Goal: Task Accomplishment & Management: Manage account settings

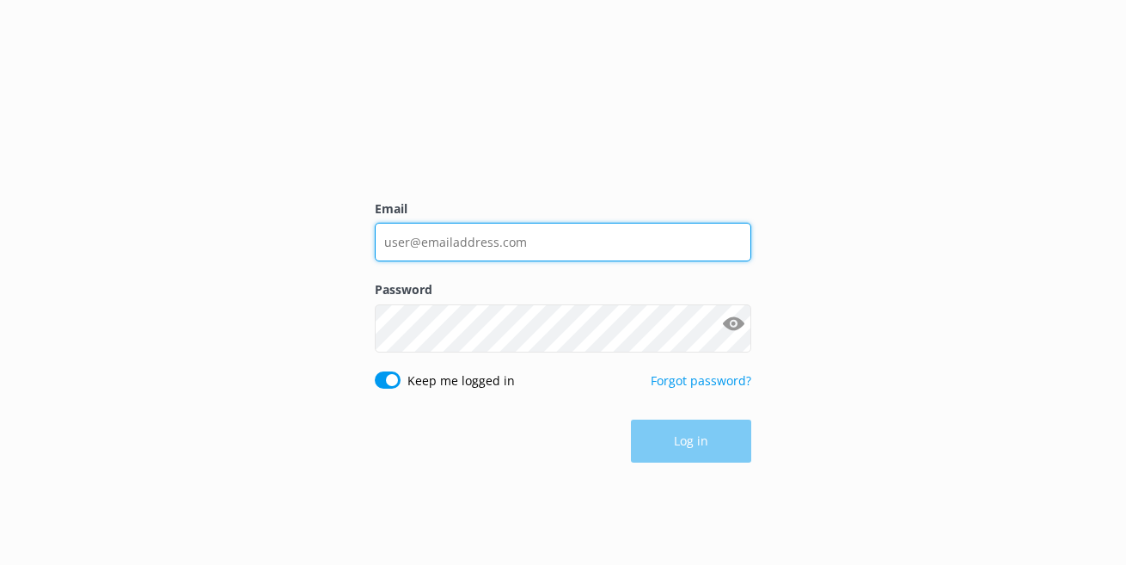
type input "[EMAIL_ADDRESS][DOMAIN_NAME]"
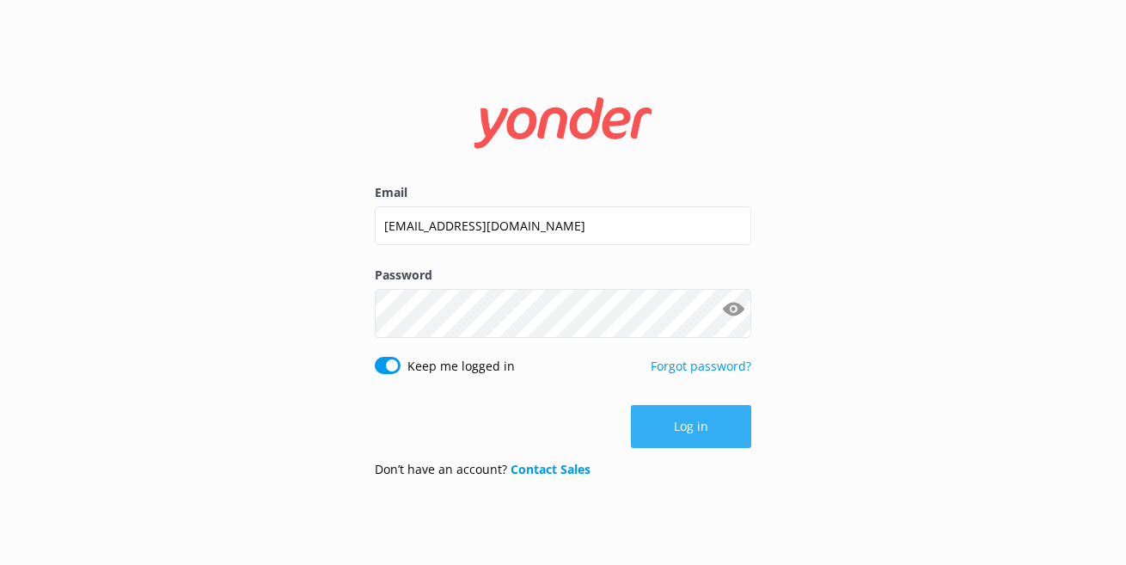
click at [690, 448] on button "Log in" at bounding box center [691, 426] width 120 height 43
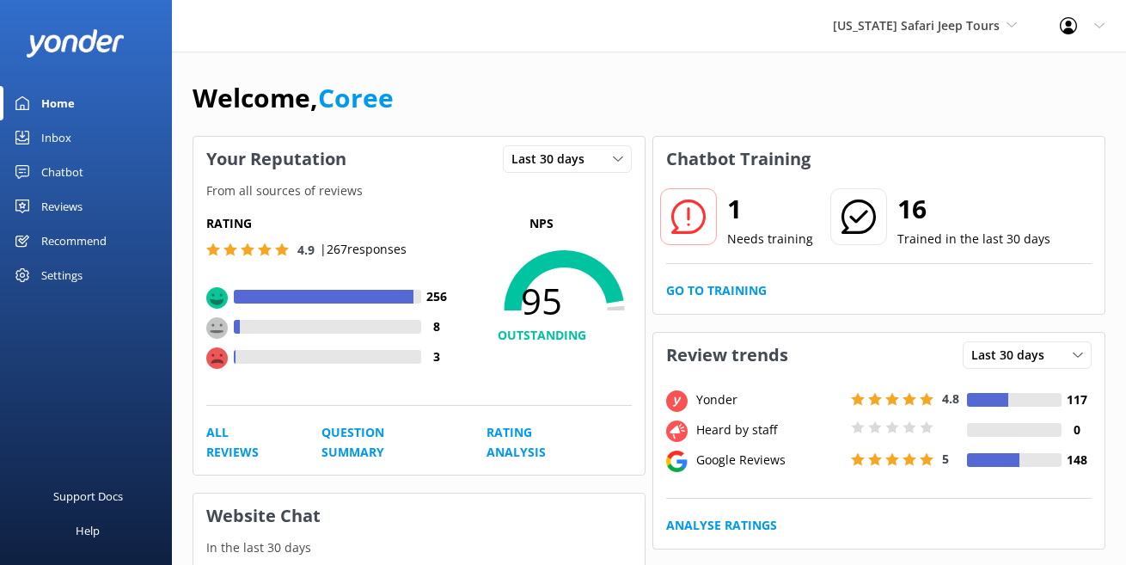
click at [706, 234] on icon at bounding box center [688, 216] width 34 height 34
click at [804, 248] on p "Needs training" at bounding box center [770, 238] width 86 height 19
click at [706, 234] on icon at bounding box center [688, 216] width 34 height 34
click at [71, 155] on div "Inbox" at bounding box center [56, 137] width 30 height 34
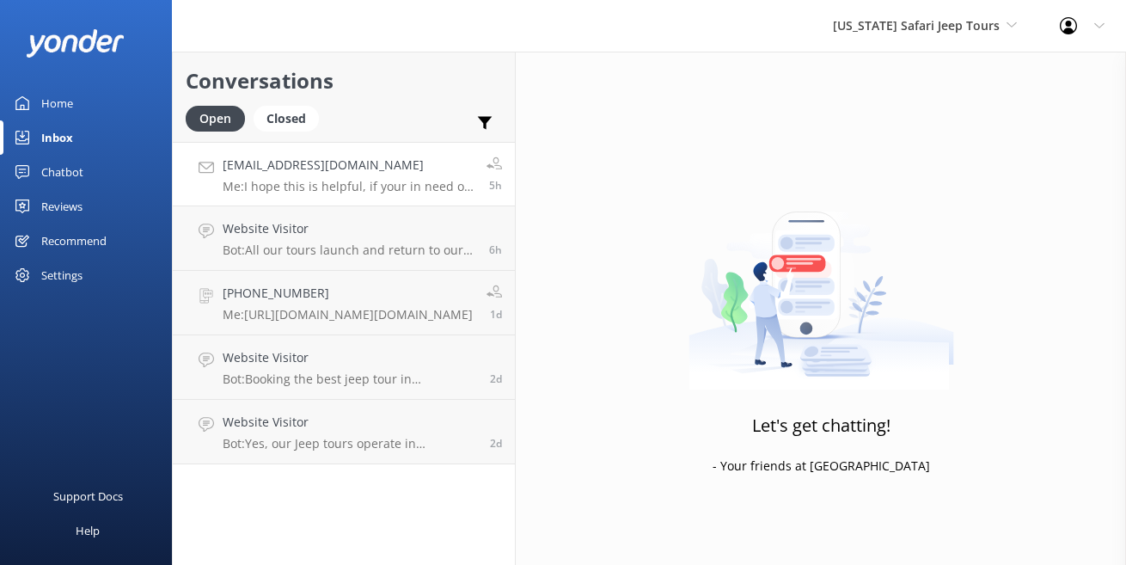
click at [440, 194] on p "Me: I hope this is helpful, if your in need of any further assistance or have a…" at bounding box center [348, 186] width 251 height 15
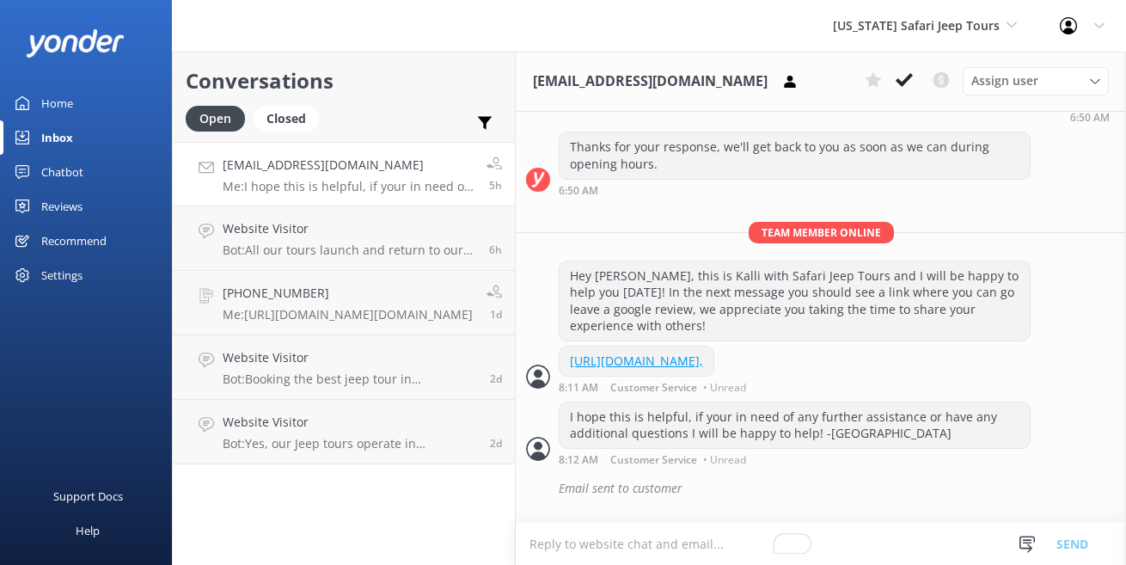
scroll to position [502, 0]
click at [371, 257] on div "Website Visitor Bot: All our tours launch and return to our office located at […" at bounding box center [350, 238] width 254 height 38
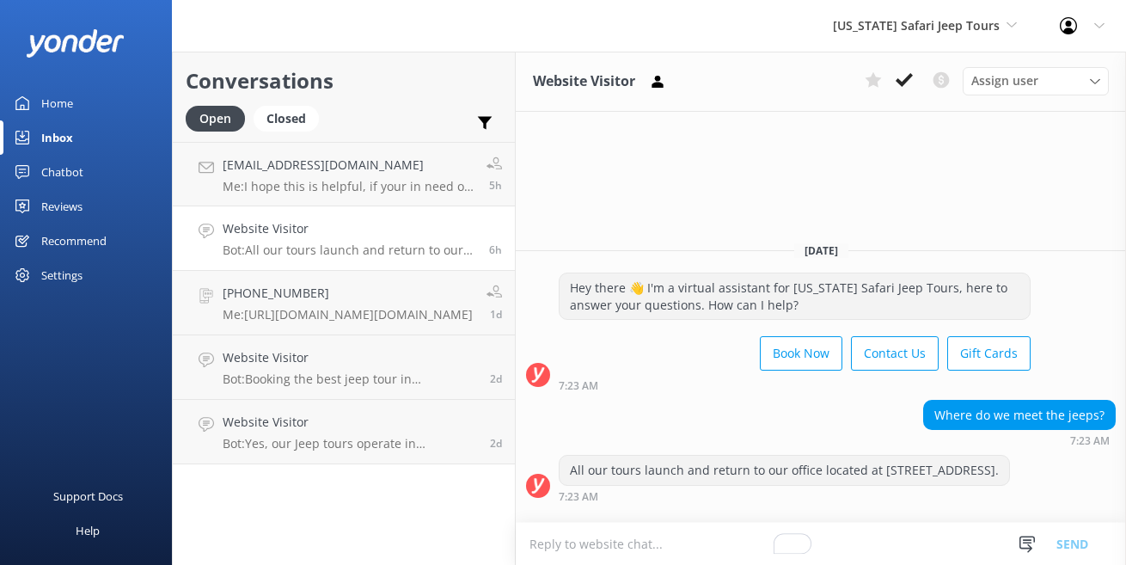
scroll to position [21, 0]
click at [428, 258] on p "Bot: All our tours launch and return to our office located at [STREET_ADDRESS]." at bounding box center [350, 249] width 254 height 15
click at [432, 322] on p "Me: [URL][DOMAIN_NAME][DOMAIN_NAME]" at bounding box center [348, 314] width 250 height 15
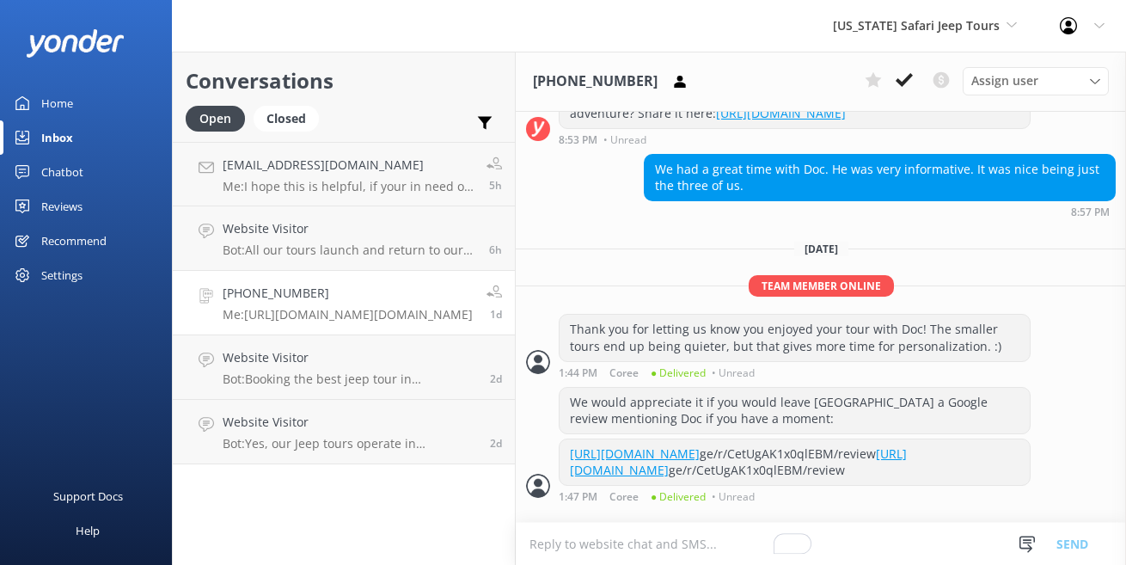
scroll to position [341, 0]
click at [387, 238] on h4 "Website Visitor" at bounding box center [350, 228] width 254 height 19
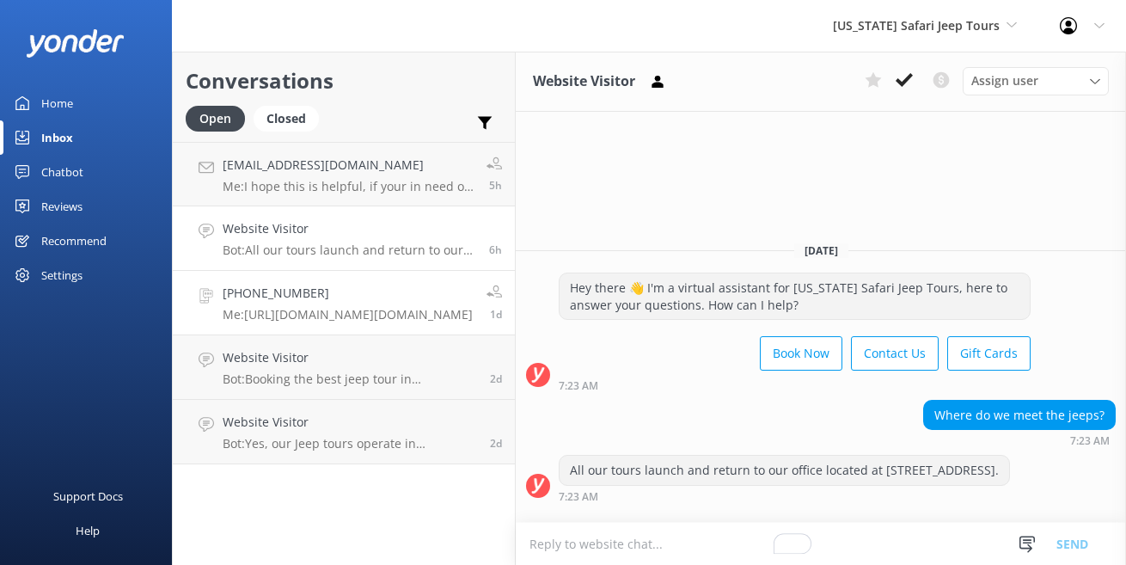
click at [473, 322] on p "Me: [URL][DOMAIN_NAME][DOMAIN_NAME]" at bounding box center [348, 314] width 250 height 15
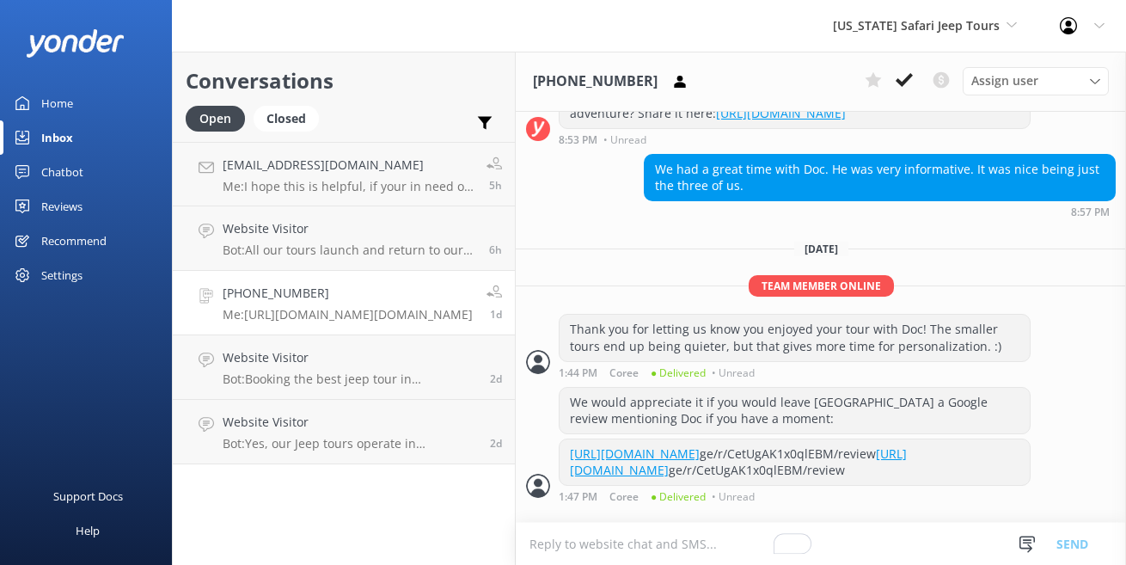
scroll to position [345, 0]
click at [896, 87] on use at bounding box center [904, 80] width 17 height 14
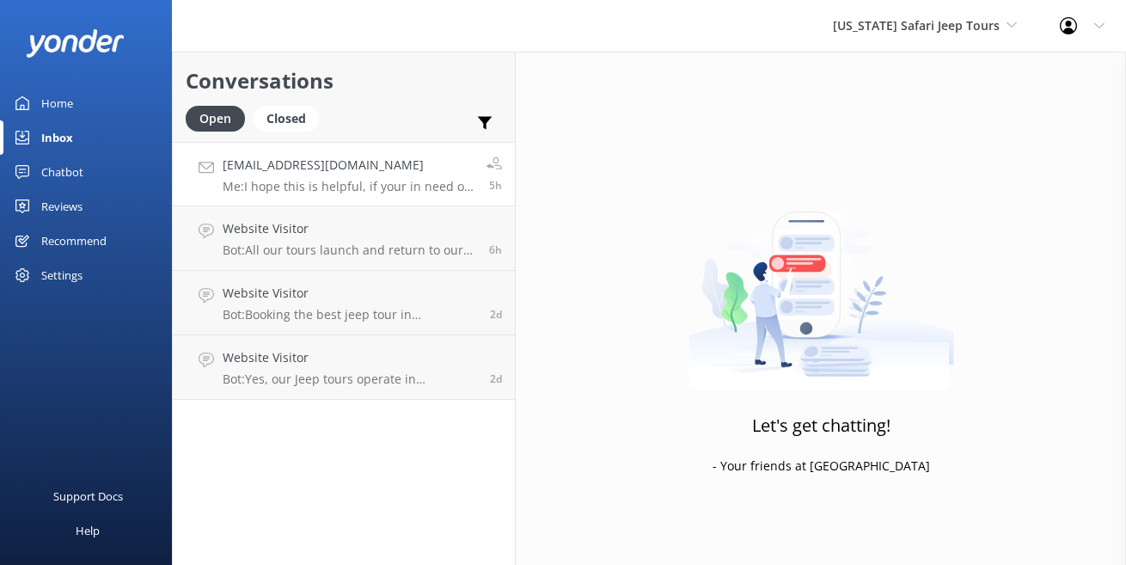
click at [345, 194] on p "Me: I hope this is helpful, if your in need of any further assistance or have a…" at bounding box center [348, 186] width 251 height 15
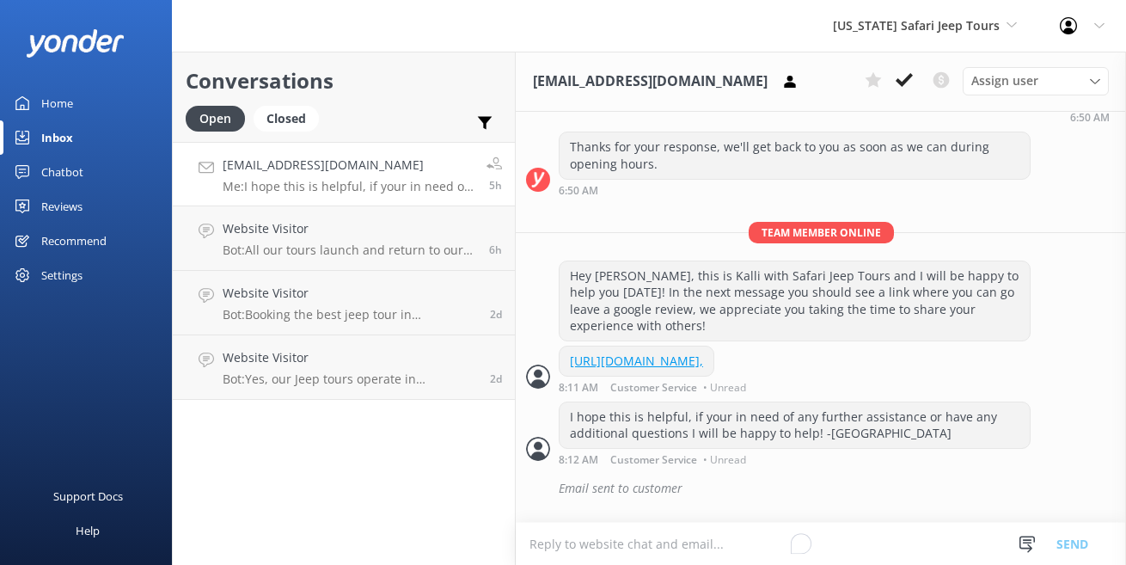
scroll to position [1095, 0]
click at [344, 257] on div "Website Visitor Bot: All our tours launch and return to our office located at […" at bounding box center [350, 238] width 254 height 38
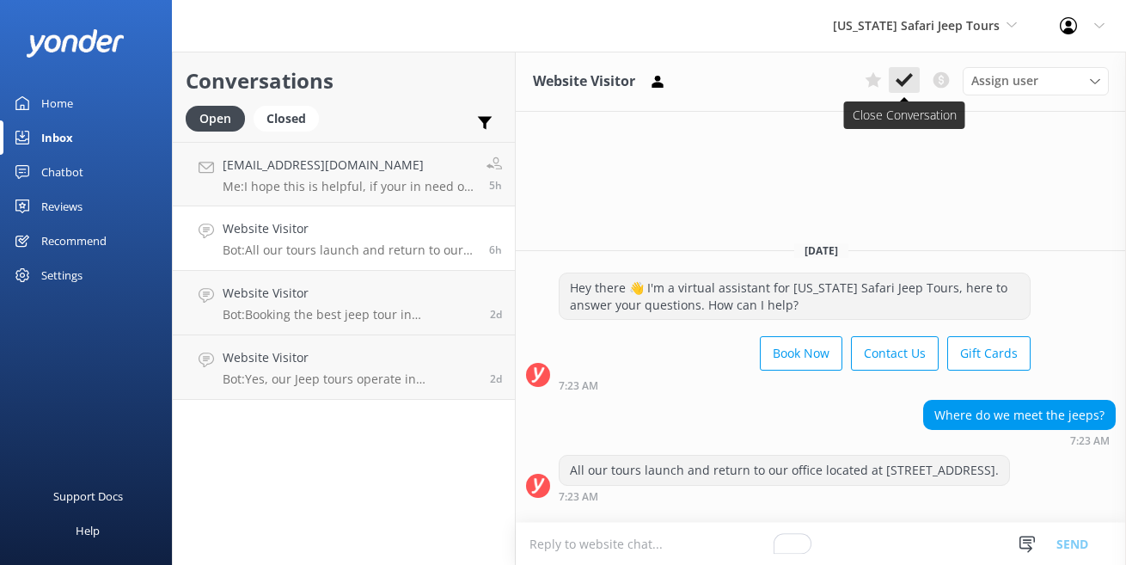
click at [896, 89] on icon at bounding box center [904, 79] width 17 height 17
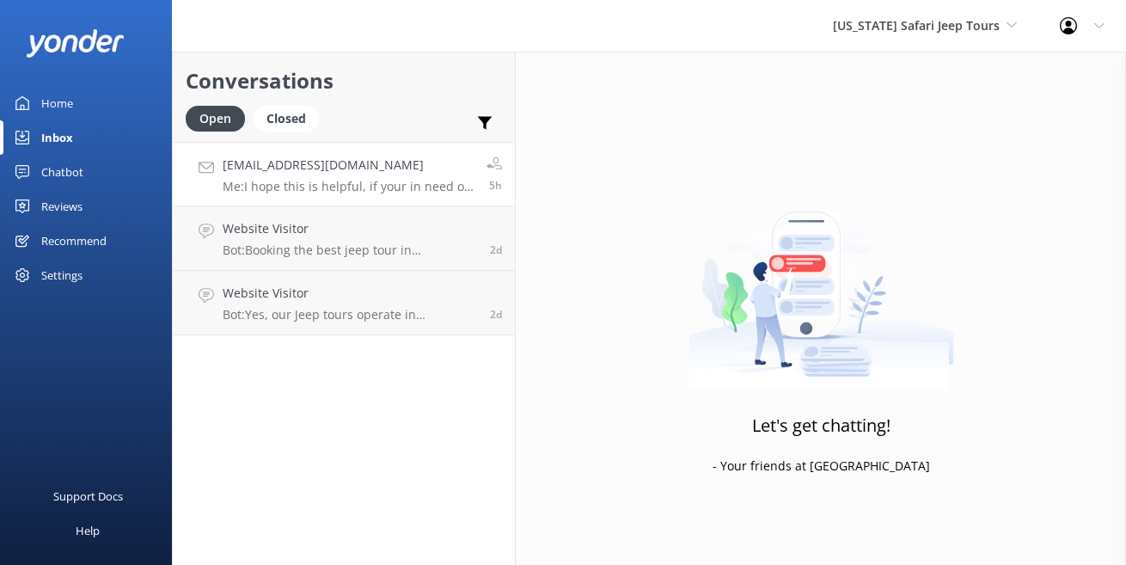
click at [410, 194] on p "Me: I hope this is helpful, if your in need of any further assistance or have a…" at bounding box center [348, 186] width 251 height 15
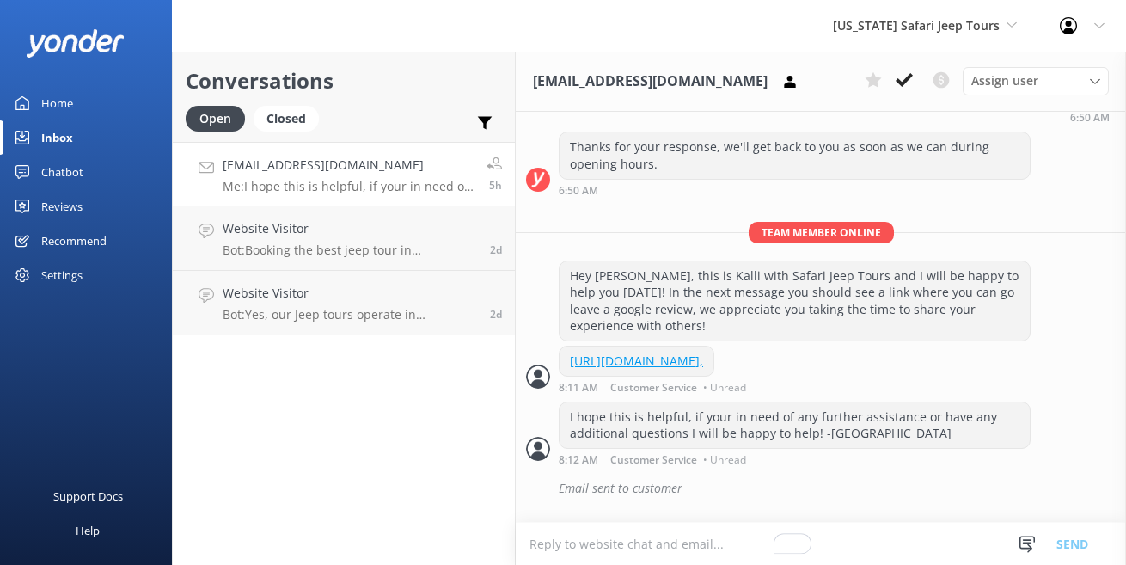
scroll to position [1095, 0]
click at [77, 223] on div "Reviews" at bounding box center [61, 206] width 41 height 34
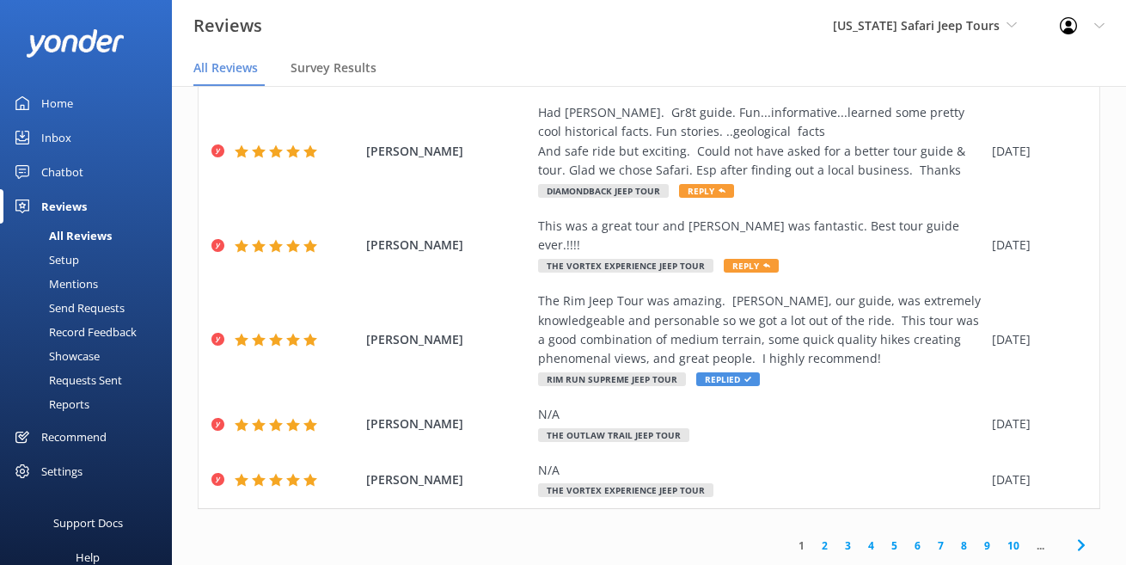
scroll to position [881, 0]
